Goal: Task Accomplishment & Management: Complete application form

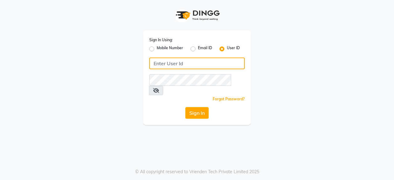
type input "hls1"
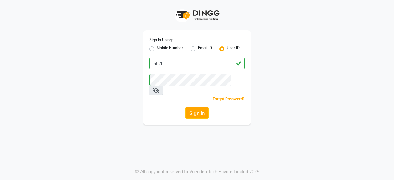
click at [391, 14] on app-login "Sign In Using: Mobile Number Email ID User ID hls1 Remember me Forgot Password?…" at bounding box center [197, 62] width 394 height 125
click at [203, 107] on button "Sign In" at bounding box center [196, 113] width 23 height 12
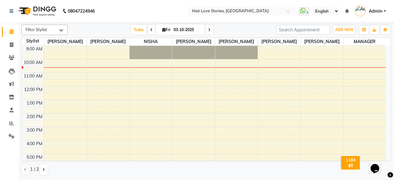
click at [148, 30] on span at bounding box center [151, 30] width 7 height 10
type input "02-10-2025"
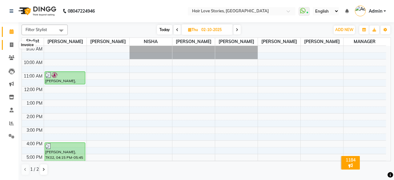
click at [12, 45] on icon at bounding box center [11, 44] width 3 height 5
select select "3886"
select select "service"
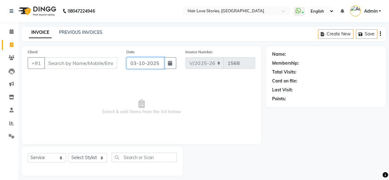
click at [137, 63] on input "03-10-2025" at bounding box center [145, 63] width 38 height 12
select select "10"
select select "2025"
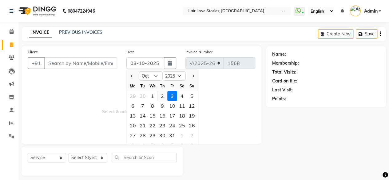
click at [164, 91] on div "2" at bounding box center [163, 96] width 10 height 10
type input "02-10-2025"
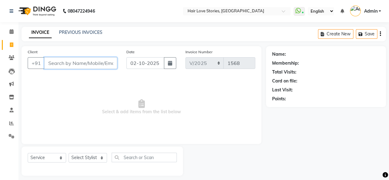
click at [90, 67] on input "Client" at bounding box center [80, 63] width 73 height 12
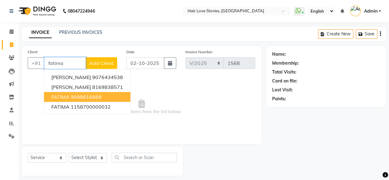
click at [92, 94] on ngb-highlight "9699816669" at bounding box center [86, 97] width 31 height 6
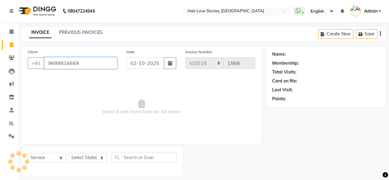
type input "9699816669"
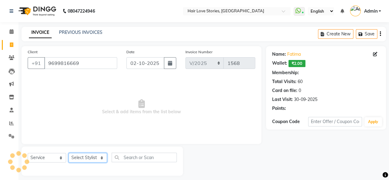
click at [97, 160] on select "Select Stylist [PERSON_NAME] FRONTDESK MANAGER [PERSON_NAME] MEENA MANE [PERSON…" at bounding box center [88, 158] width 38 height 10
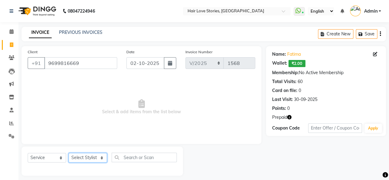
select select "19044"
click at [69, 153] on select "Select Stylist [PERSON_NAME] FRONTDESK MANAGER [PERSON_NAME] MEENA MANE [PERSON…" at bounding box center [88, 158] width 38 height 10
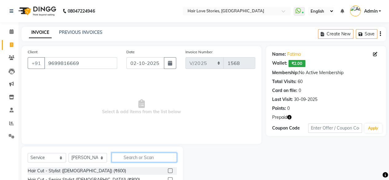
click at [129, 154] on input "text" at bounding box center [144, 158] width 65 height 10
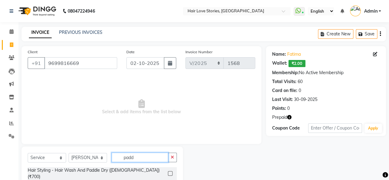
type input "padd"
click at [171, 171] on label at bounding box center [170, 173] width 5 height 5
click at [171, 172] on input "checkbox" at bounding box center [170, 174] width 4 height 4
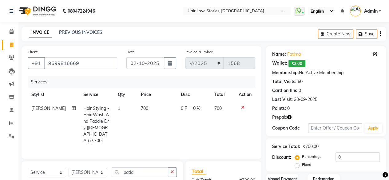
checkbox input "false"
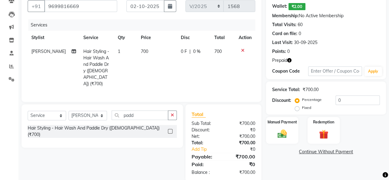
scroll to position [66, 0]
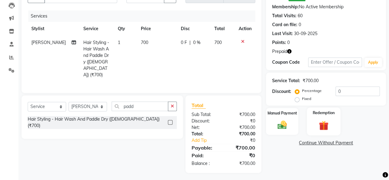
click at [328, 127] on img at bounding box center [324, 125] width 16 height 12
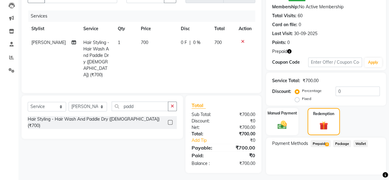
click at [325, 142] on span "Prepaid 4" at bounding box center [321, 143] width 20 height 7
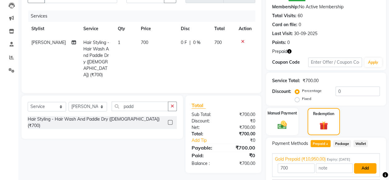
click at [359, 166] on button "Add" at bounding box center [365, 168] width 22 height 10
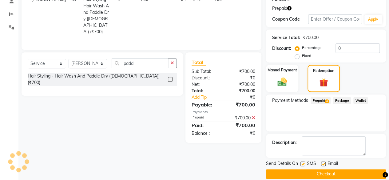
scroll to position [116, 0]
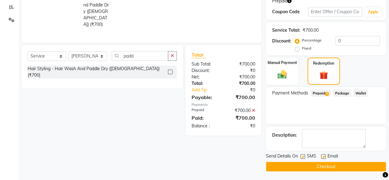
click at [303, 156] on label at bounding box center [303, 156] width 5 height 5
click at [303, 156] on input "checkbox" at bounding box center [303, 157] width 4 height 4
checkbox input "false"
click at [311, 165] on button "Checkout" at bounding box center [326, 167] width 120 height 10
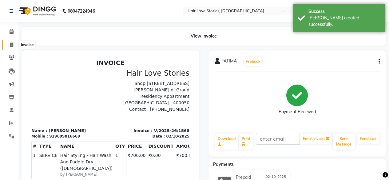
click at [10, 48] on link "Invoice" at bounding box center [9, 45] width 15 height 10
select select "service"
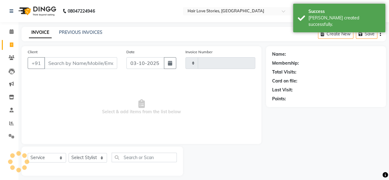
scroll to position [5, 0]
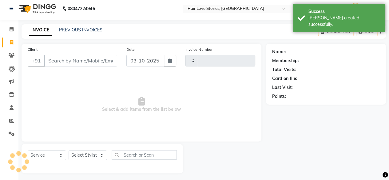
type input "1569"
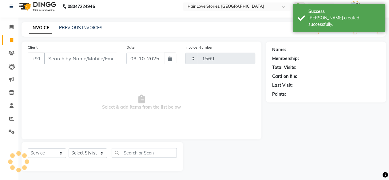
select select "3886"
click at [133, 58] on input "03-10-2025" at bounding box center [145, 59] width 38 height 12
select select "10"
select select "2025"
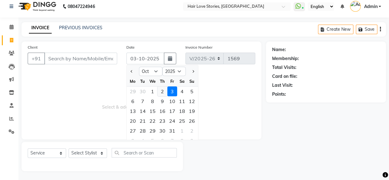
click at [165, 89] on div "2" at bounding box center [163, 91] width 10 height 10
type input "02-10-2025"
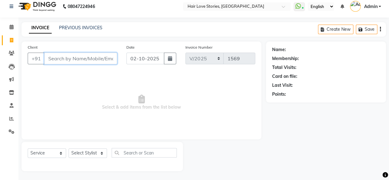
click at [102, 59] on input "Client" at bounding box center [80, 59] width 73 height 12
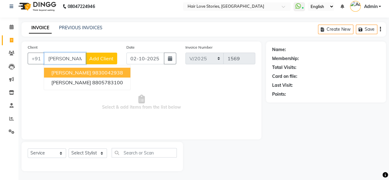
click at [106, 70] on ngb-highlight "9830042938" at bounding box center [107, 73] width 31 height 6
type input "9830042938"
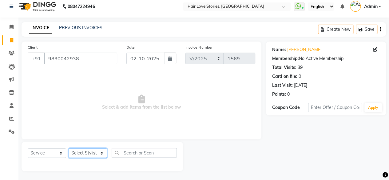
click at [99, 150] on select "Select Stylist [PERSON_NAME] FRONTDESK MANAGER [PERSON_NAME] MEENA MANE [PERSON…" at bounding box center [88, 153] width 38 height 10
select select "31041"
click at [69, 148] on select "Select Stylist [PERSON_NAME] FRONTDESK MANAGER [PERSON_NAME] MEENA MANE [PERSON…" at bounding box center [88, 153] width 38 height 10
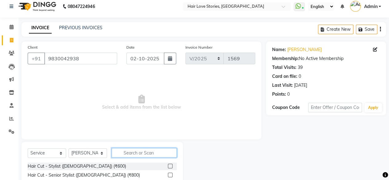
click at [139, 154] on input "text" at bounding box center [144, 153] width 65 height 10
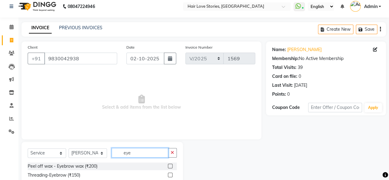
type input "eye"
click at [171, 174] on label at bounding box center [170, 175] width 5 height 5
click at [171, 174] on input "checkbox" at bounding box center [170, 175] width 4 height 4
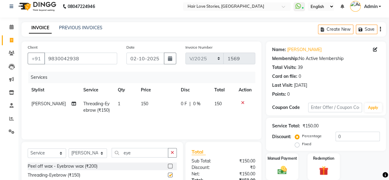
checkbox input "false"
click at [101, 155] on select "Select Stylist [PERSON_NAME] FRONTDESK MANAGER [PERSON_NAME] MEENA MANE [PERSON…" at bounding box center [88, 153] width 38 height 10
select select "19054"
click at [69, 148] on select "Select Stylist [PERSON_NAME] FRONTDESK MANAGER [PERSON_NAME] MEENA MANE [PERSON…" at bounding box center [88, 153] width 38 height 10
click at [171, 153] on icon "button" at bounding box center [172, 152] width 3 height 4
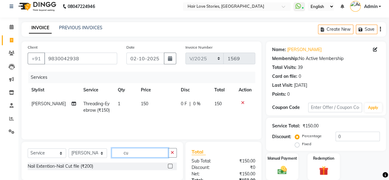
type input "c"
type input "fil"
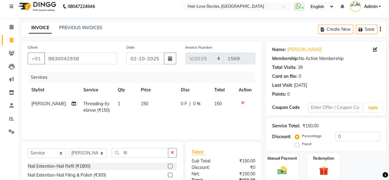
click at [170, 174] on label at bounding box center [170, 175] width 5 height 5
click at [170, 174] on input "checkbox" at bounding box center [170, 175] width 4 height 4
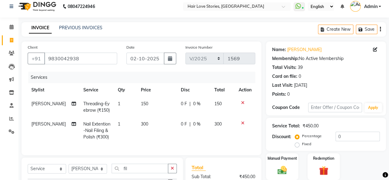
checkbox input "false"
click at [94, 170] on select "Select Stylist [PERSON_NAME] FRONTDESK MANAGER [PERSON_NAME] MEENA MANE [PERSON…" at bounding box center [88, 169] width 38 height 10
select select "19044"
click at [69, 169] on select "Select Stylist [PERSON_NAME] FRONTDESK MANAGER [PERSON_NAME] MEENA MANE [PERSON…" at bounding box center [88, 169] width 38 height 10
click at [172, 170] on icon "button" at bounding box center [172, 168] width 3 height 4
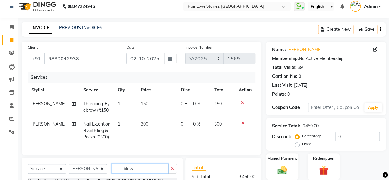
scroll to position [73, 0]
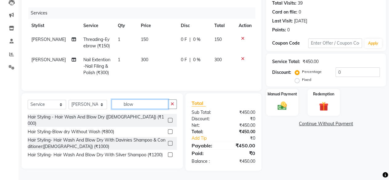
type input "blow"
click at [168, 118] on label at bounding box center [170, 120] width 5 height 5
click at [168, 118] on input "checkbox" at bounding box center [170, 120] width 4 height 4
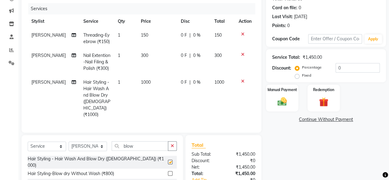
checkbox input "false"
click at [279, 94] on div "Manual Payment" at bounding box center [282, 98] width 34 height 28
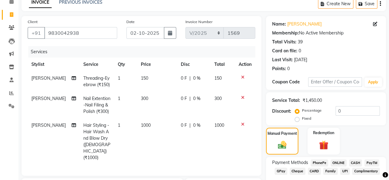
scroll to position [113, 0]
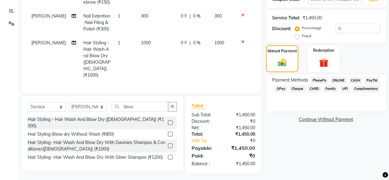
click at [353, 75] on div "Payment Methods PhonePe ONLINE CASH PayTM GPay Cheque CARD Family UPI Complimen…" at bounding box center [326, 92] width 120 height 37
click at [353, 81] on span "CASH" at bounding box center [355, 80] width 13 height 7
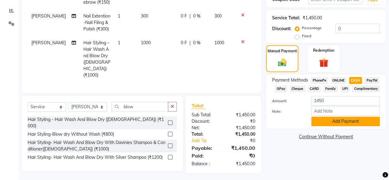
click at [340, 124] on button "Add Payment" at bounding box center [345, 122] width 69 height 10
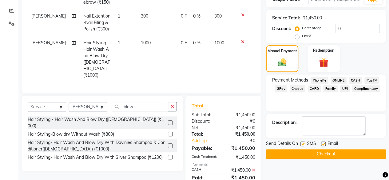
click at [303, 144] on label at bounding box center [303, 144] width 5 height 5
click at [303, 144] on input "checkbox" at bounding box center [303, 144] width 4 height 4
checkbox input "false"
click at [308, 156] on button "Checkout" at bounding box center [326, 154] width 120 height 10
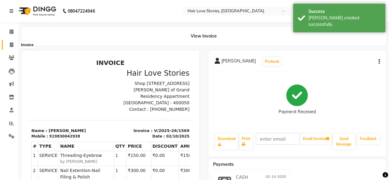
click at [8, 45] on span at bounding box center [11, 45] width 11 height 7
select select "3886"
select select "service"
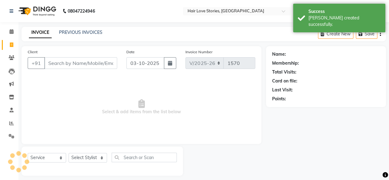
scroll to position [5, 0]
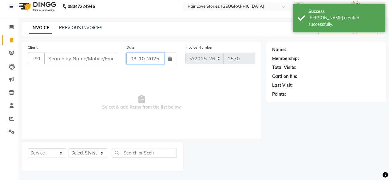
click at [135, 58] on input "03-10-2025" at bounding box center [145, 59] width 38 height 12
select select "10"
select select "2025"
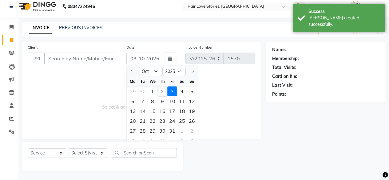
click at [163, 91] on div "2" at bounding box center [163, 91] width 10 height 10
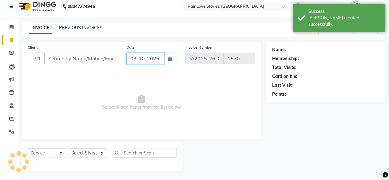
type input "02-10-2025"
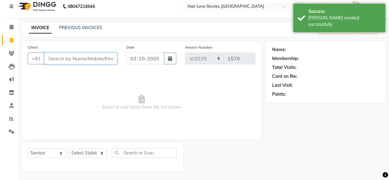
click at [102, 61] on input "Client" at bounding box center [80, 59] width 73 height 12
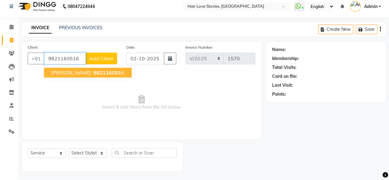
type input "9821160516"
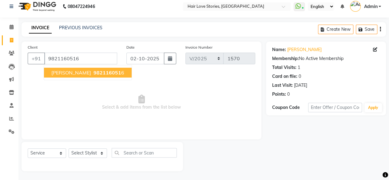
click at [98, 73] on span "982116051" at bounding box center [108, 73] width 28 height 6
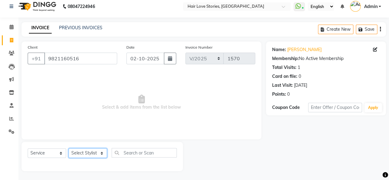
click at [96, 151] on select "Select Stylist [PERSON_NAME] FRONTDESK MANAGER [PERSON_NAME] MEENA MANE [PERSON…" at bounding box center [88, 153] width 38 height 10
select select "66845"
click at [69, 148] on select "Select Stylist [PERSON_NAME] FRONTDESK MANAGER [PERSON_NAME] MEENA MANE [PERSON…" at bounding box center [88, 153] width 38 height 10
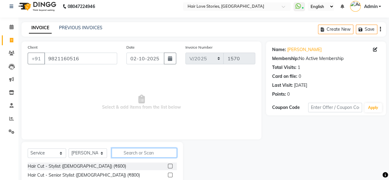
click at [127, 150] on input "text" at bounding box center [144, 153] width 65 height 10
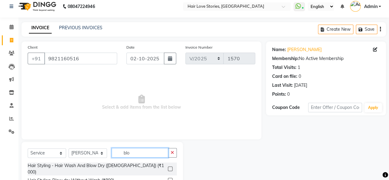
type input "blo"
click at [172, 168] on div at bounding box center [170, 169] width 4 height 6
click at [170, 166] on label at bounding box center [170, 168] width 5 height 5
click at [170, 167] on input "checkbox" at bounding box center [170, 169] width 4 height 4
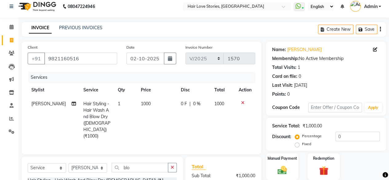
checkbox input "false"
click at [281, 167] on img at bounding box center [282, 170] width 16 height 11
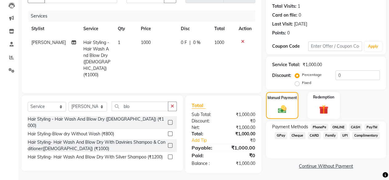
click at [354, 126] on span "CASH" at bounding box center [355, 127] width 13 height 7
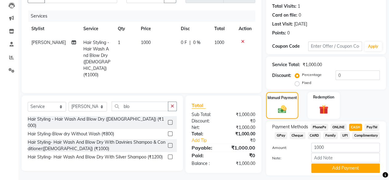
click at [331, 173] on div "Payment Methods PhonePe ONLINE CASH PayTM GPay Cheque CARD Family UPI Complimen…" at bounding box center [326, 148] width 120 height 54
click at [331, 171] on button "Add Payment" at bounding box center [345, 168] width 69 height 10
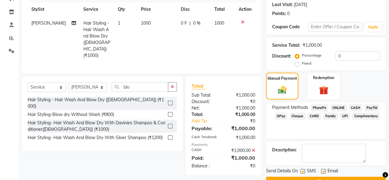
scroll to position [100, 0]
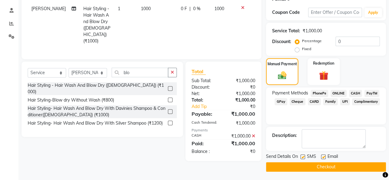
click at [304, 155] on label at bounding box center [303, 156] width 5 height 5
click at [304, 155] on input "checkbox" at bounding box center [303, 157] width 4 height 4
checkbox input "false"
click at [305, 165] on button "Checkout" at bounding box center [326, 167] width 120 height 10
